Goal: Information Seeking & Learning: Find specific fact

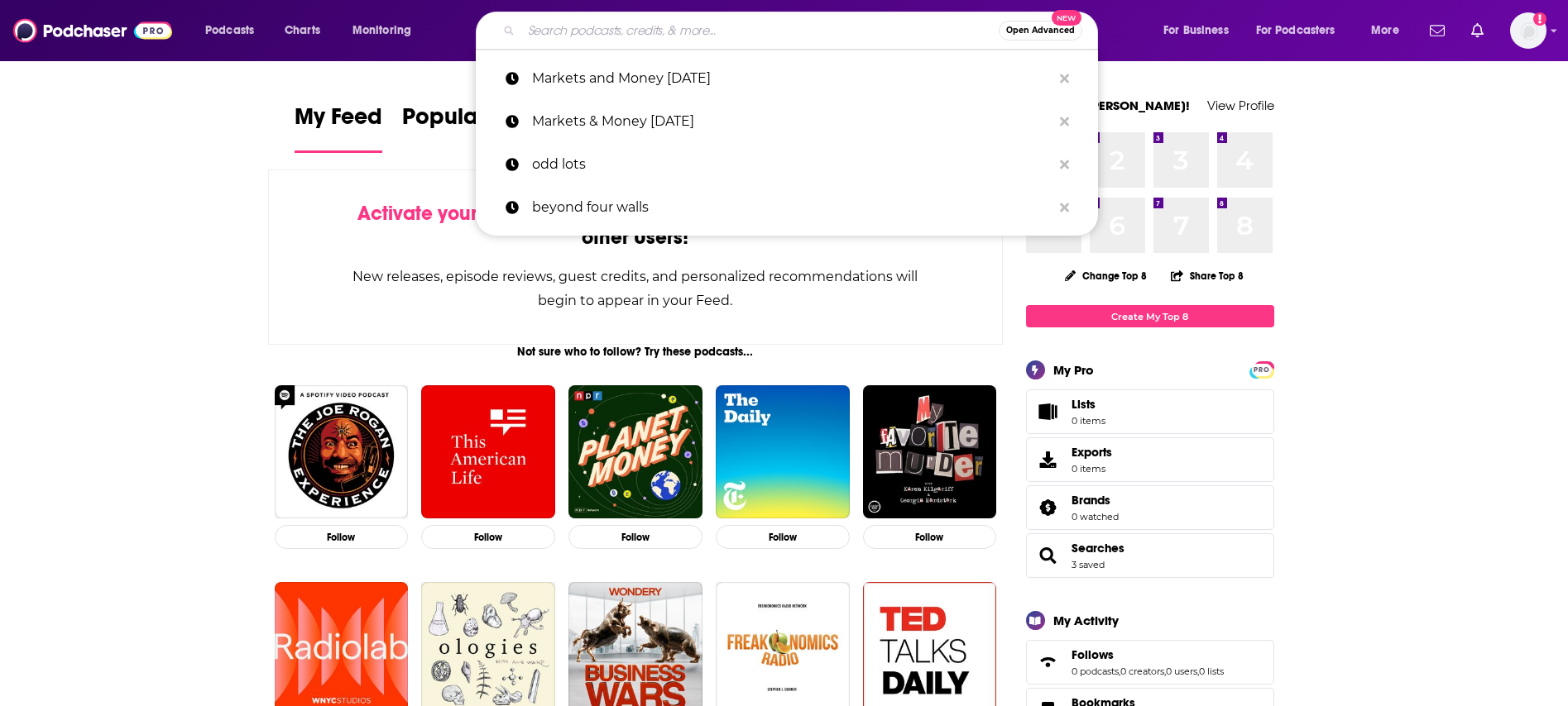
click at [648, 28] on input "Search podcasts, credits, & more..." at bounding box center [760, 30] width 477 height 27
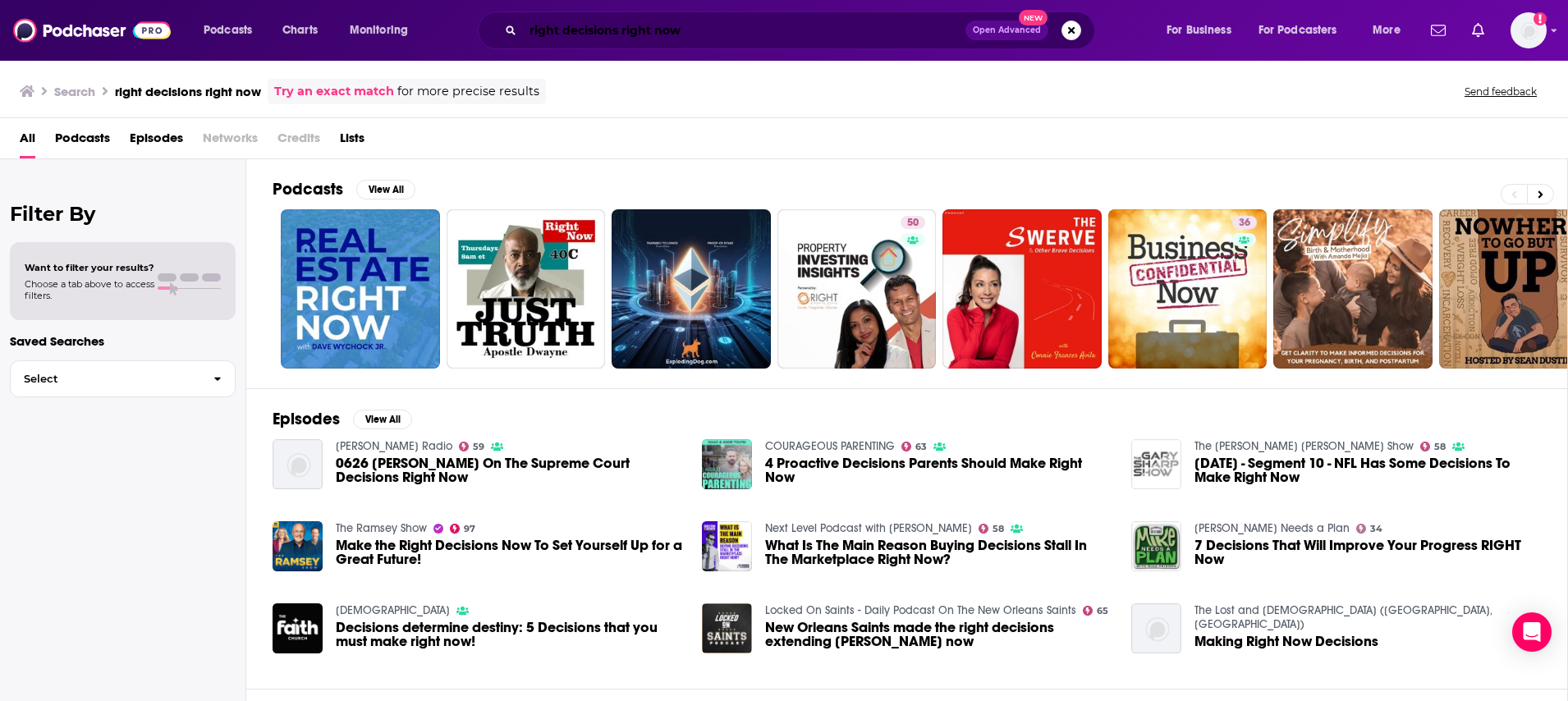
click at [617, 38] on input "right decisions right now" at bounding box center [745, 30] width 443 height 27
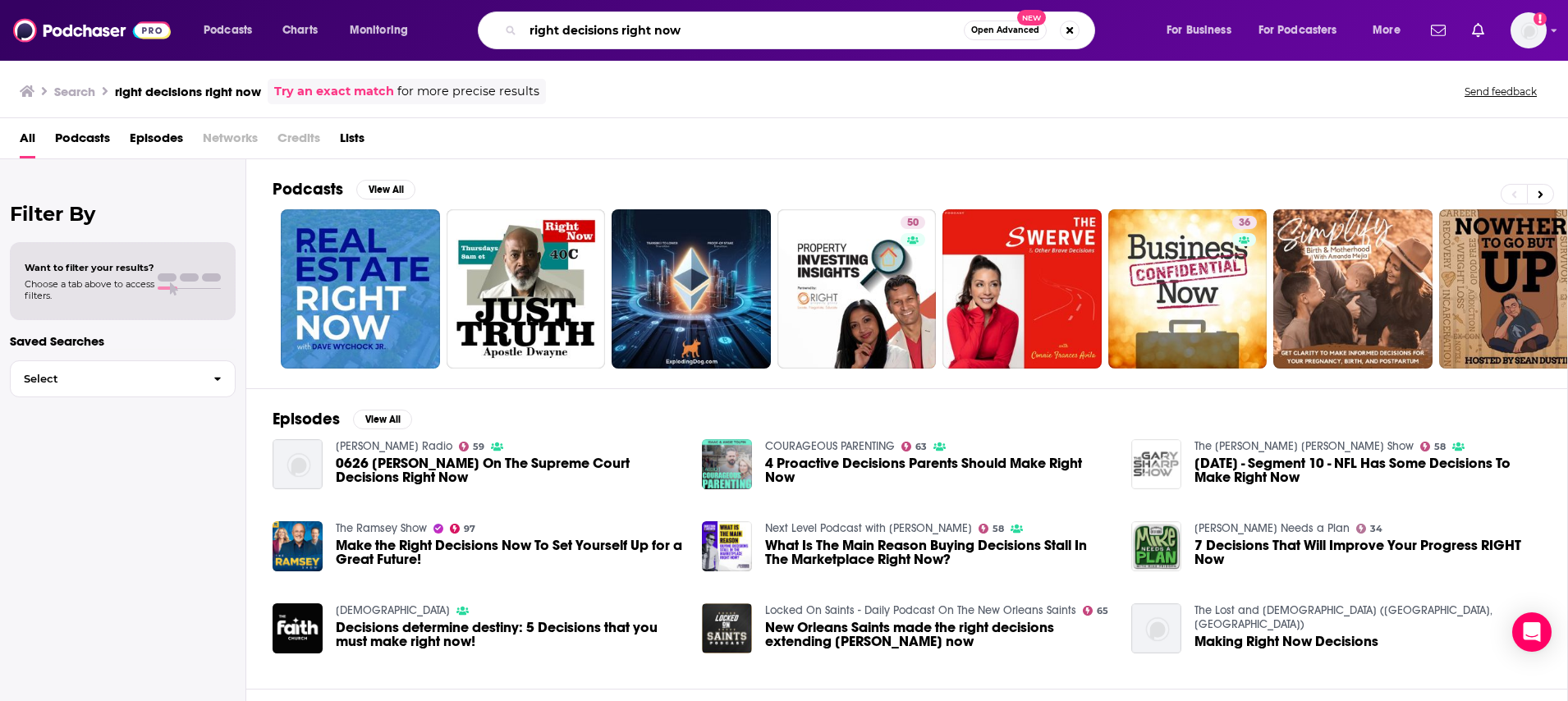
click at [617, 28] on input "right decisions right now" at bounding box center [744, 30] width 441 height 27
type input "right decisions, right now"
